Goal: Answer question/provide support

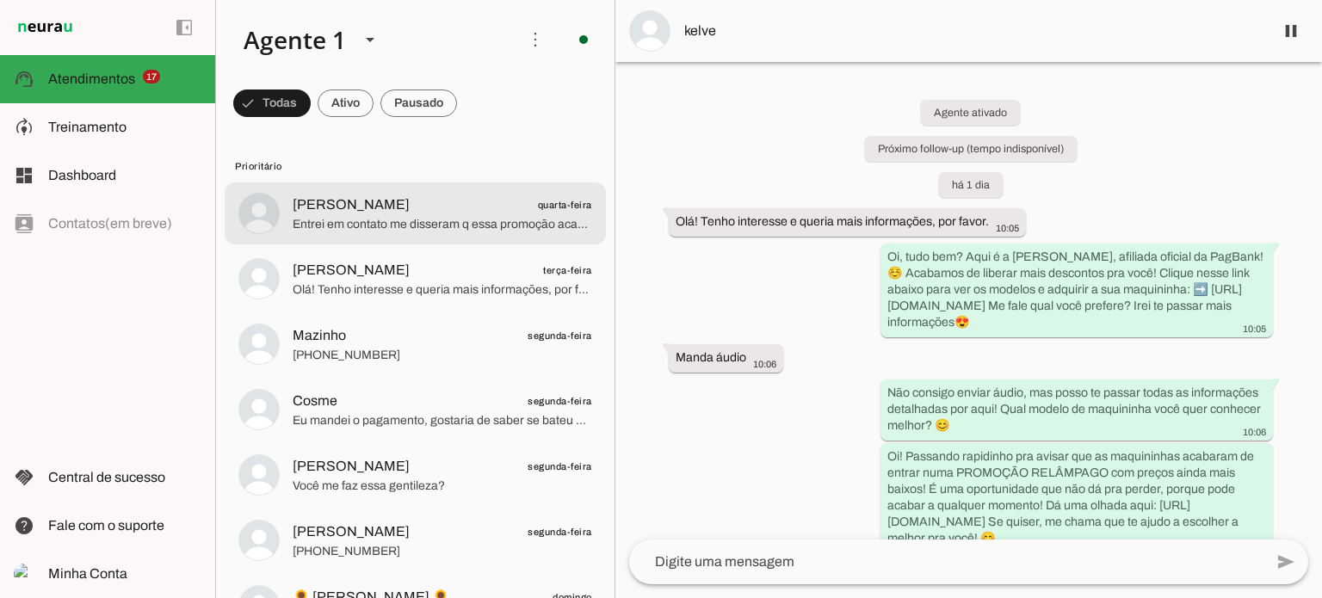
click at [400, 220] on span "Entrei em contato me disseram q essa promoção acabou" at bounding box center [443, 224] width 300 height 17
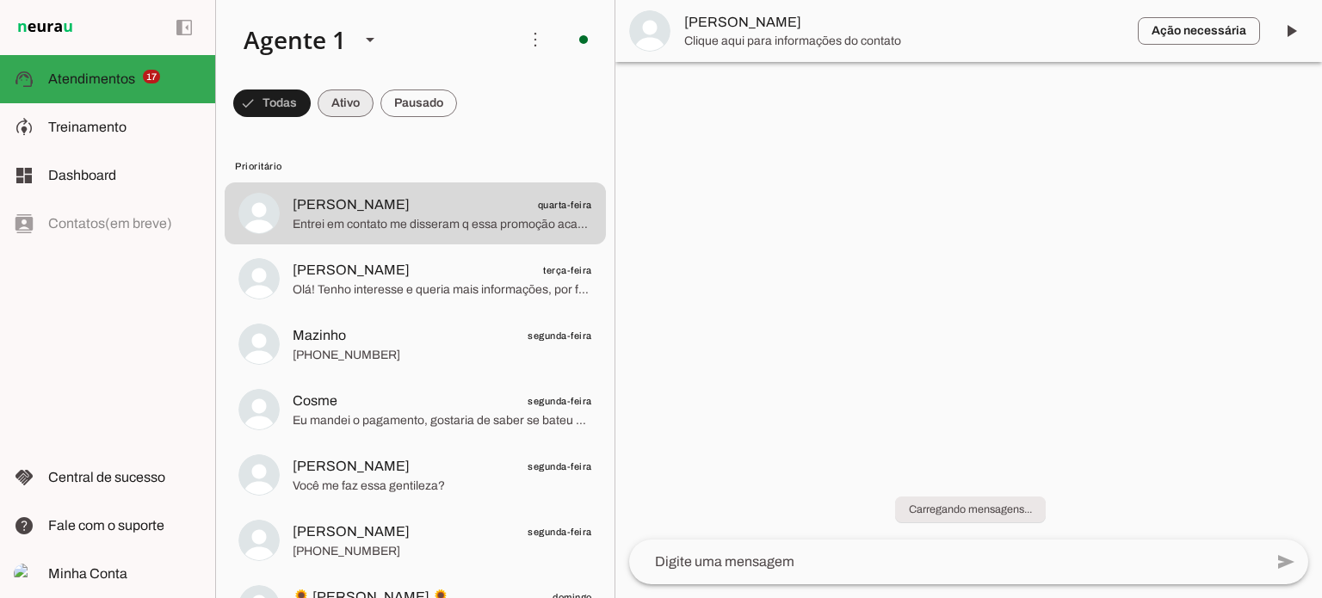
click at [366, 93] on span at bounding box center [346, 103] width 56 height 41
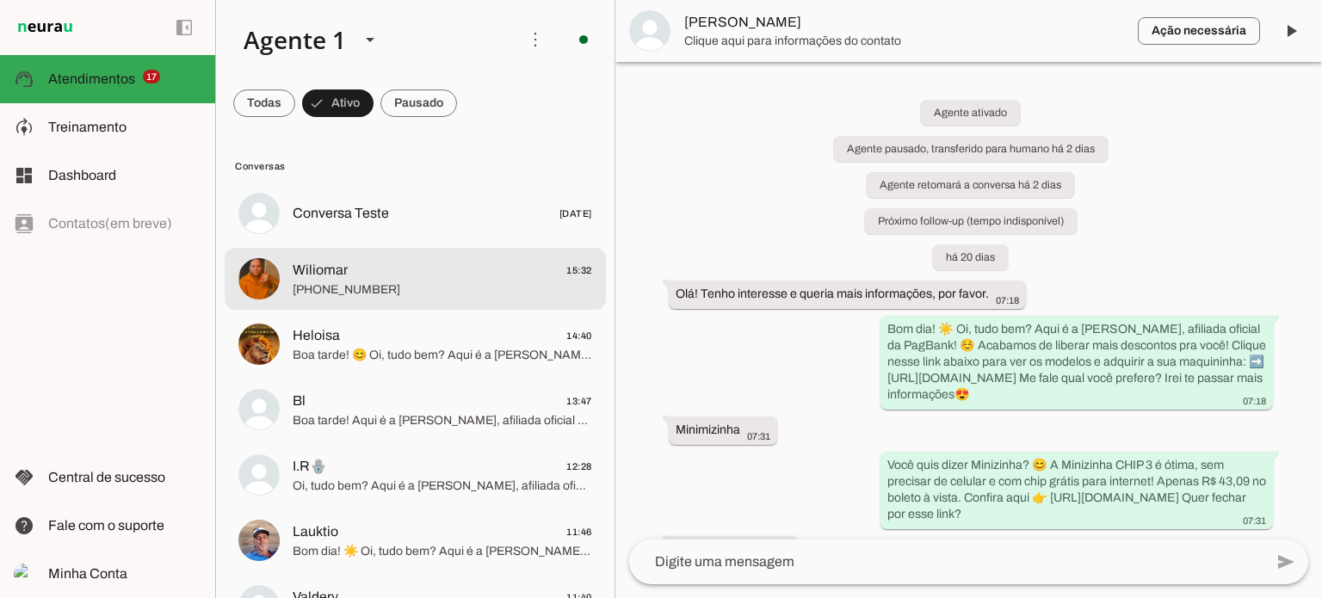
click at [437, 279] on span "Wiliomar 15:32" at bounding box center [443, 271] width 300 height 22
